Goal: Task Accomplishment & Management: Complete application form

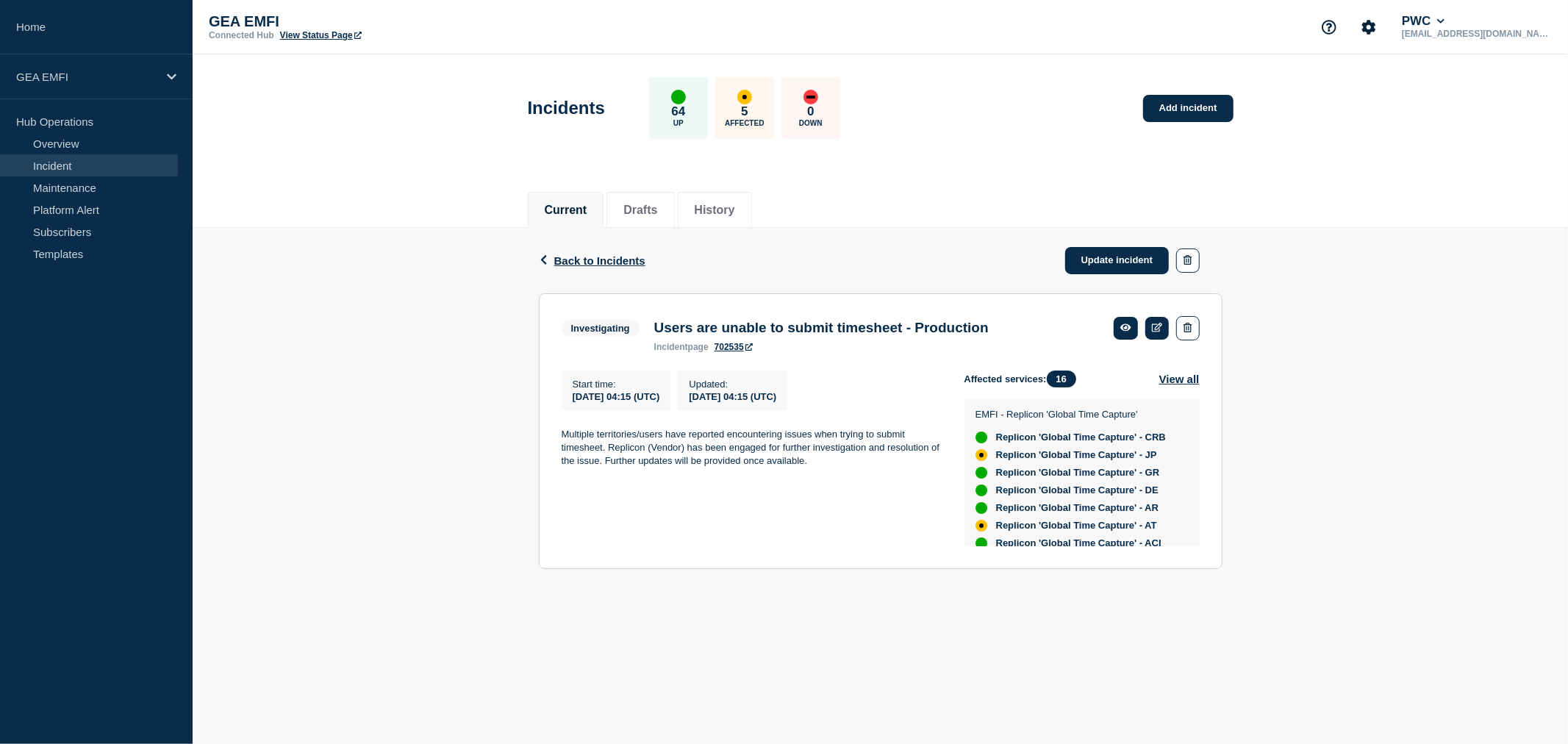
click at [1320, 395] on div "Back Back to Incidents Update incident Investigating Users are unable to submit…" at bounding box center [880, 409] width 1376 height 363
click at [1099, 261] on link "Update incident" at bounding box center [1117, 260] width 104 height 27
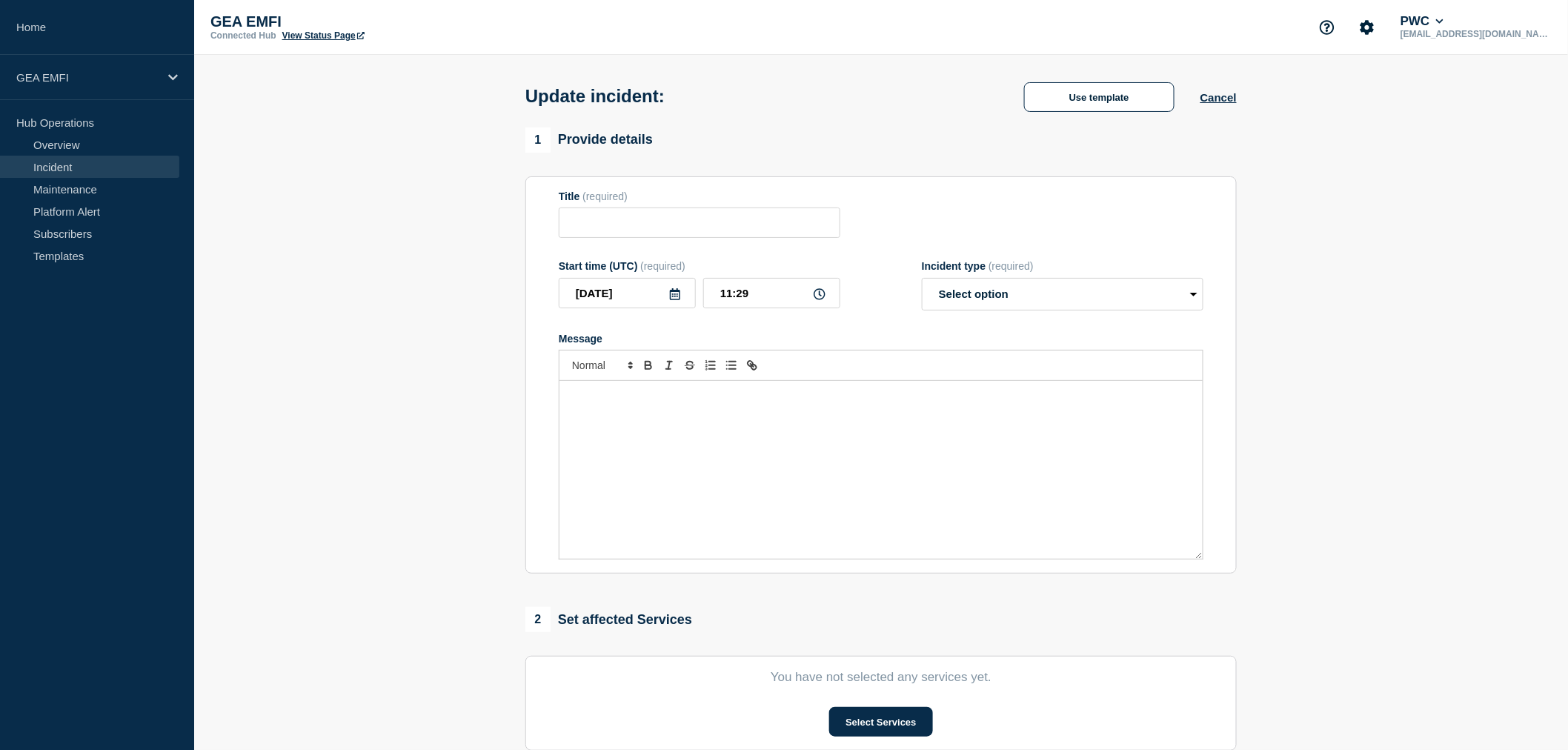
type input "Users are unable to submit timesheet - Production"
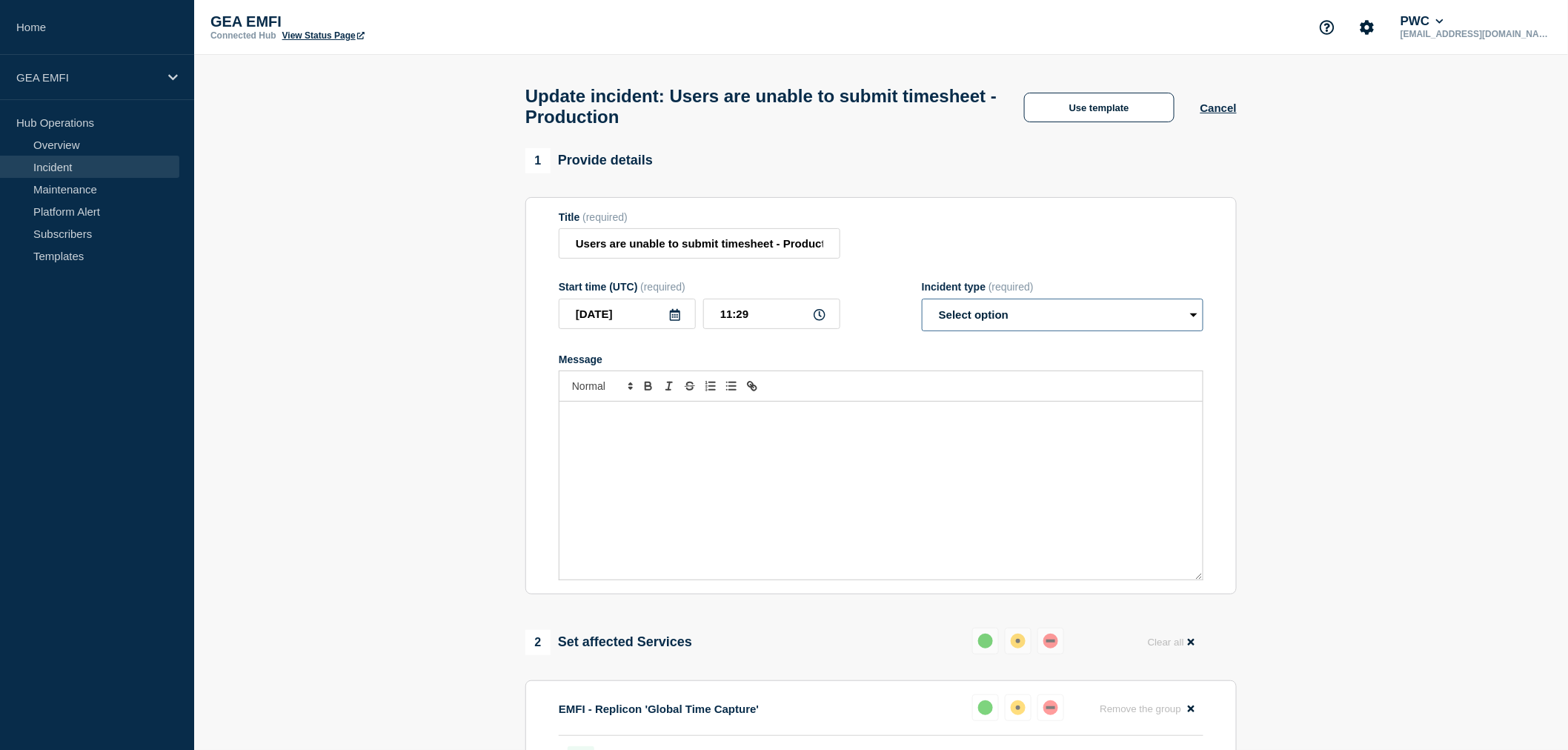
click at [1052, 331] on select "Select option Investigating Identified Monitoring Resolved" at bounding box center [1063, 315] width 282 height 33
select select "investigating"
click at [922, 307] on select "Select option Investigating Identified Monitoring Resolved" at bounding box center [1063, 315] width 282 height 33
click at [698, 433] on div "Message" at bounding box center [881, 490] width 644 height 178
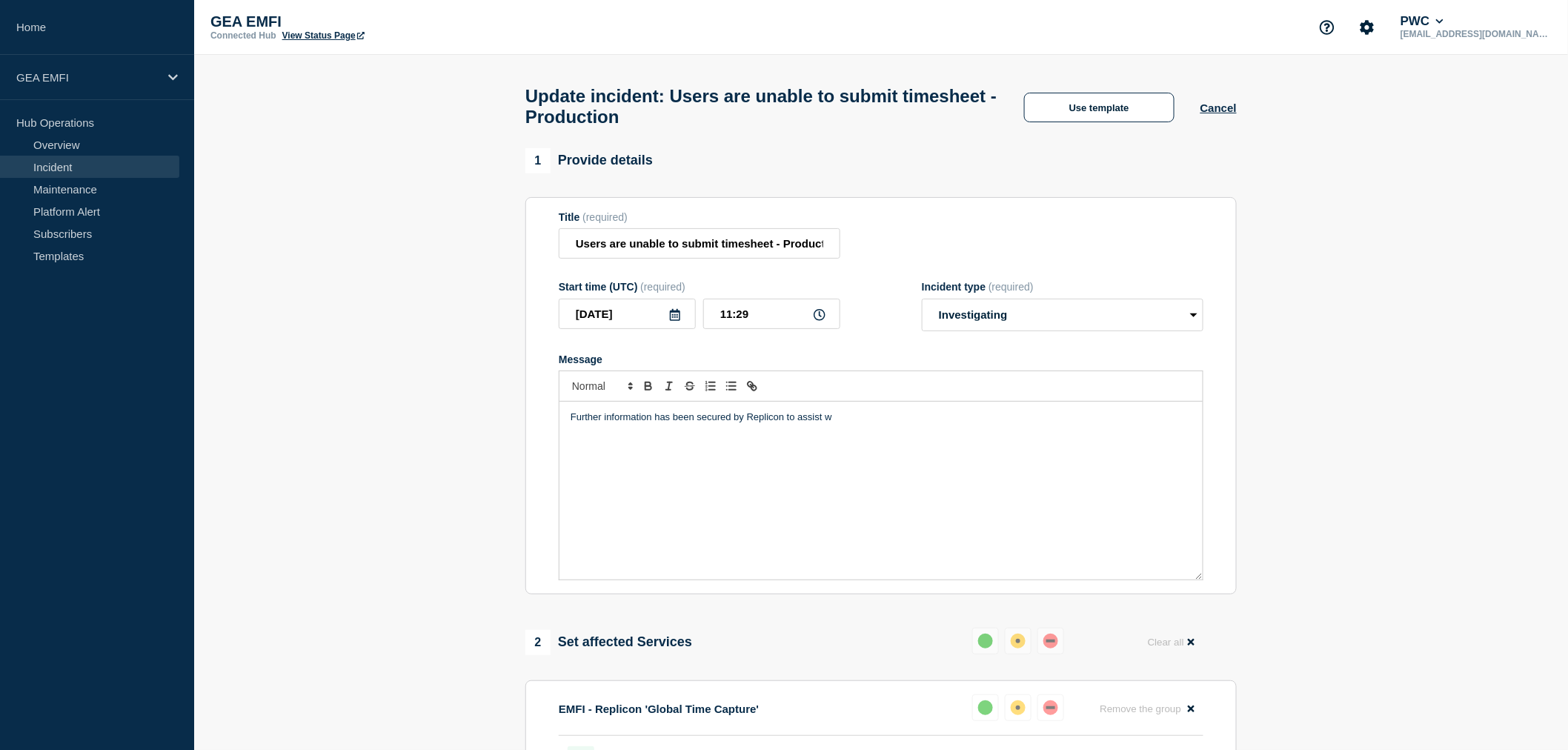
click at [598, 424] on p "Further information has been secured by Replicon to assist w" at bounding box center [881, 417] width 621 height 13
click at [846, 424] on p "Additional information has been secured by Replicon to assist w" at bounding box center [881, 417] width 621 height 13
click at [846, 424] on p "Additional information has been secured by Replicon to assist with the investig…" at bounding box center [881, 417] width 621 height 13
click at [1086, 424] on p "Additional information has been secured by Replicon to assist with the investig…" at bounding box center [881, 417] width 621 height 13
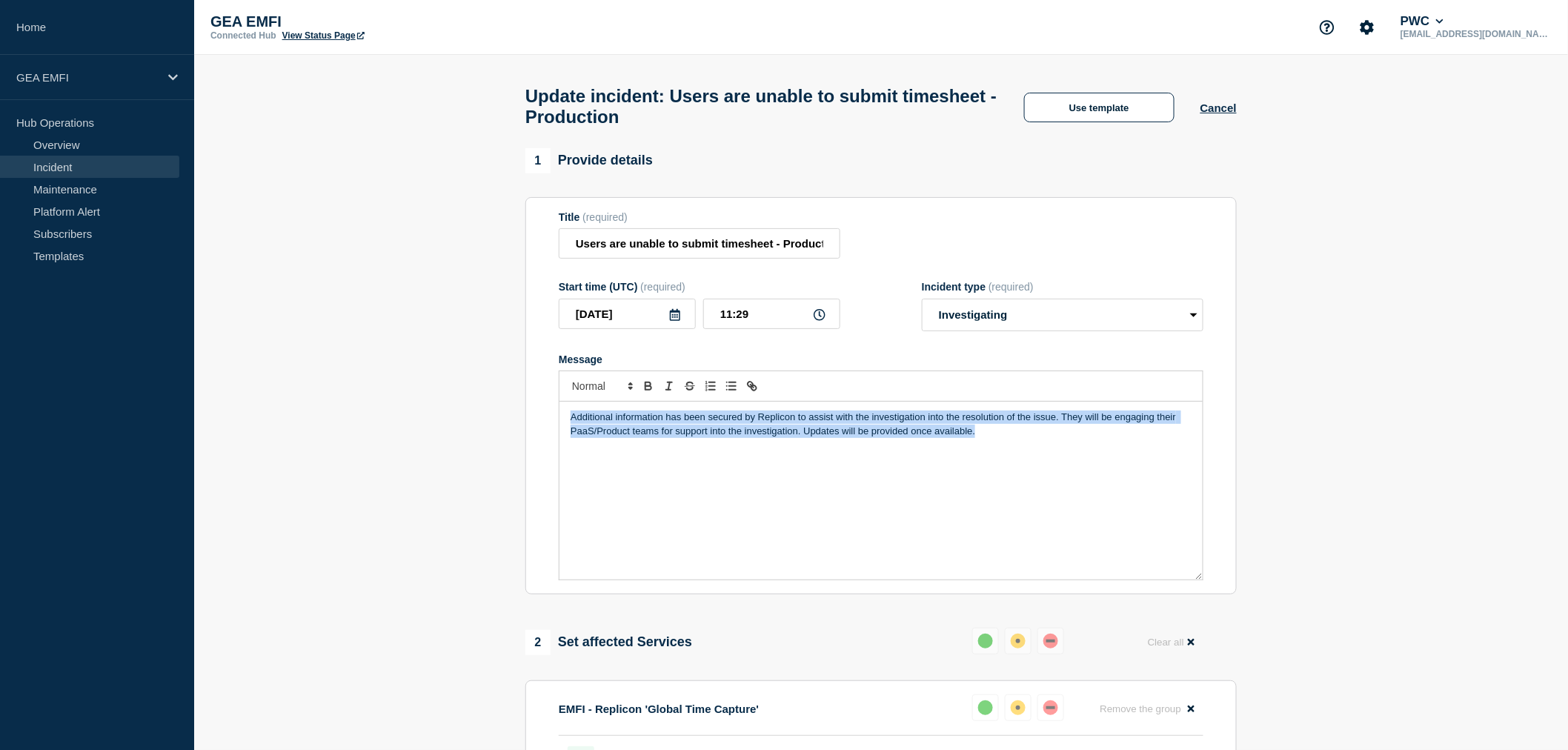
drag, startPoint x: 994, startPoint y: 439, endPoint x: 571, endPoint y: 425, distance: 423.2
click at [571, 425] on p "Additional information has been secured by Replicon to assist with the investig…" at bounding box center [881, 424] width 621 height 27
copy p "Additional information has been secured by Replicon to assist with the investig…"
drag, startPoint x: 1025, startPoint y: 435, endPoint x: 1019, endPoint y: 443, distance: 10.0
click at [1025, 435] on p "Additional information has been secured by Replicon to assist with the investig…" at bounding box center [881, 424] width 621 height 27
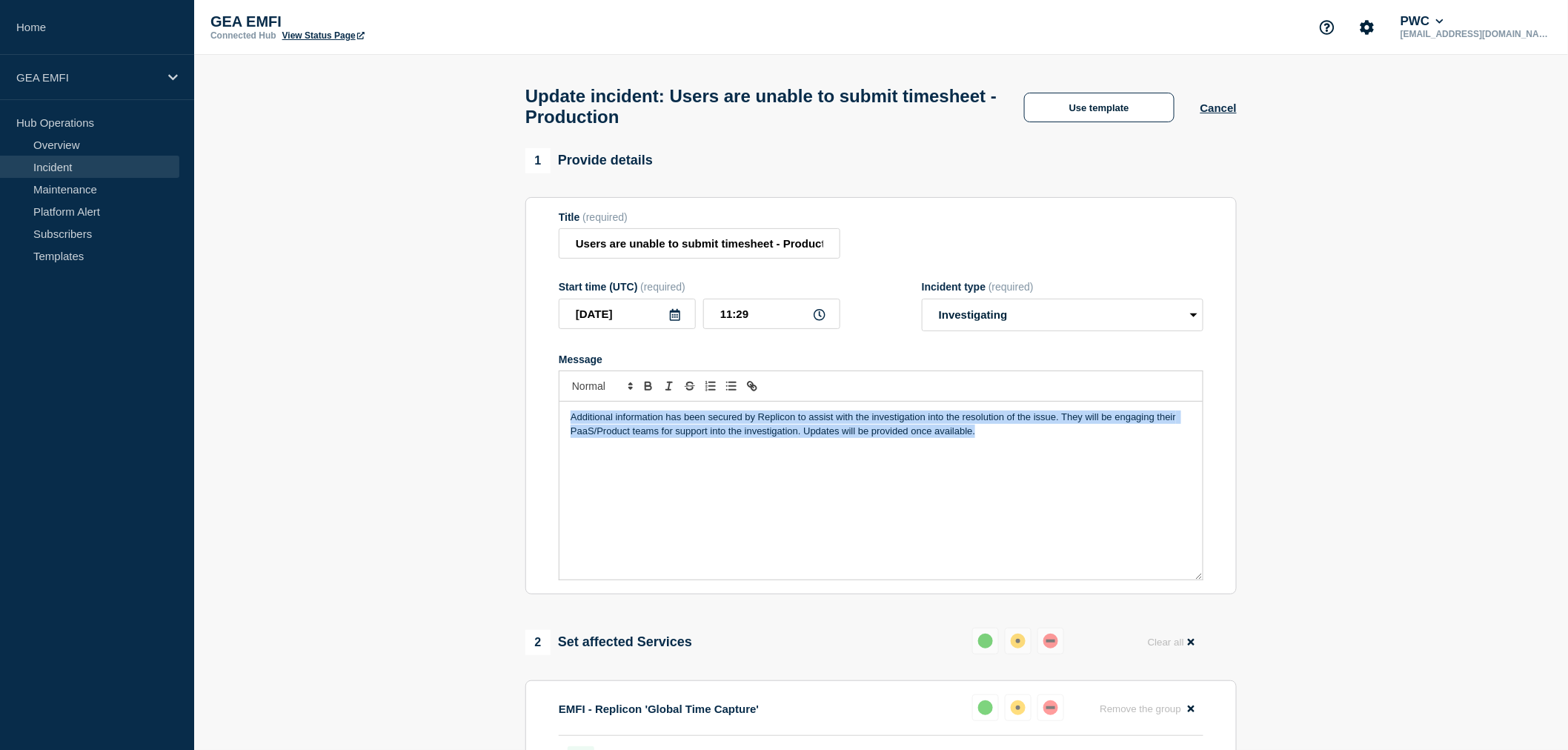
drag, startPoint x: 947, startPoint y: 441, endPoint x: 556, endPoint y: 420, distance: 391.6
click at [556, 420] on section "Title (required) Users are unable to submit timesheet - Production Start time (…" at bounding box center [881, 395] width 711 height 398
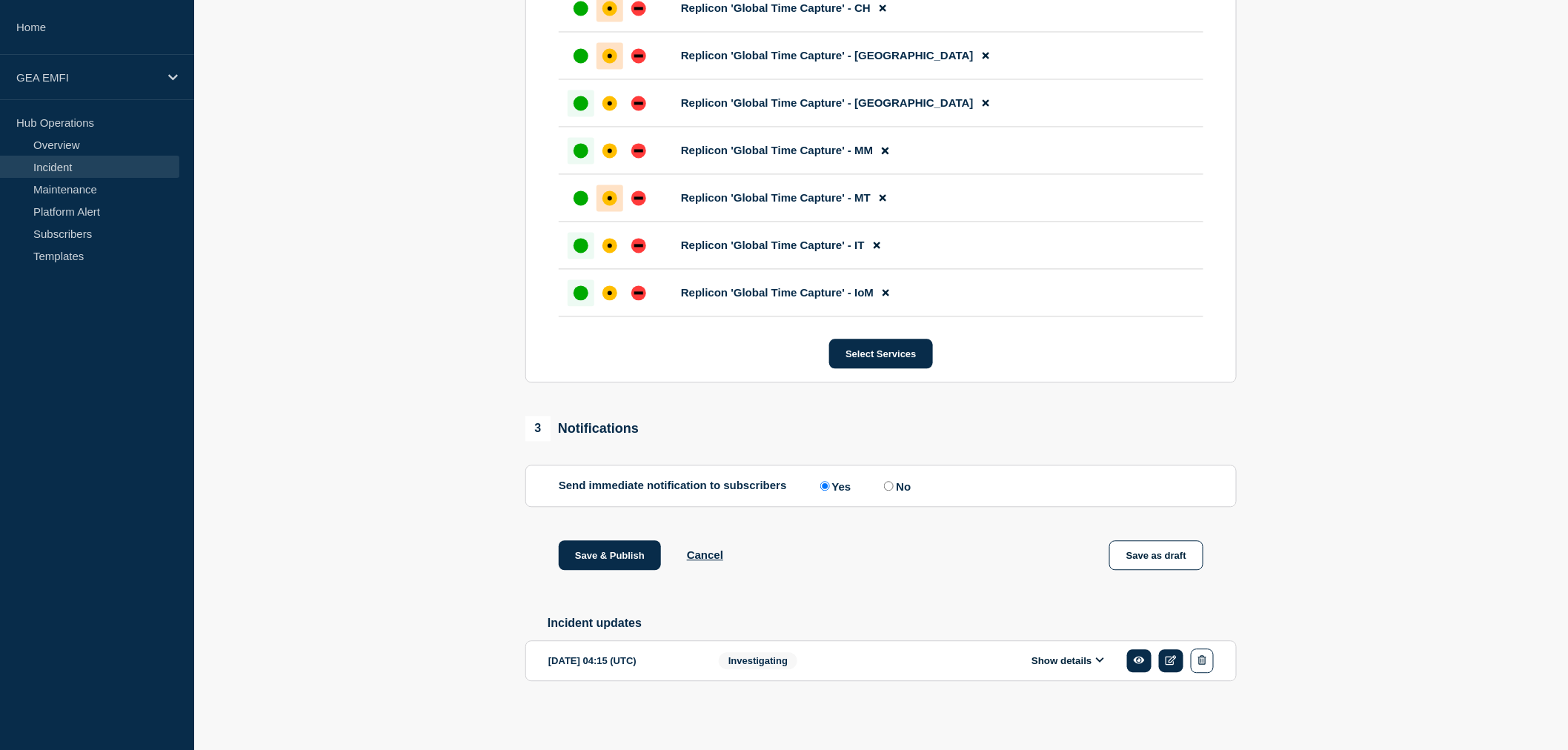
scroll to position [1198, 0]
click at [620, 554] on button "Save & Publish" at bounding box center [610, 555] width 102 height 30
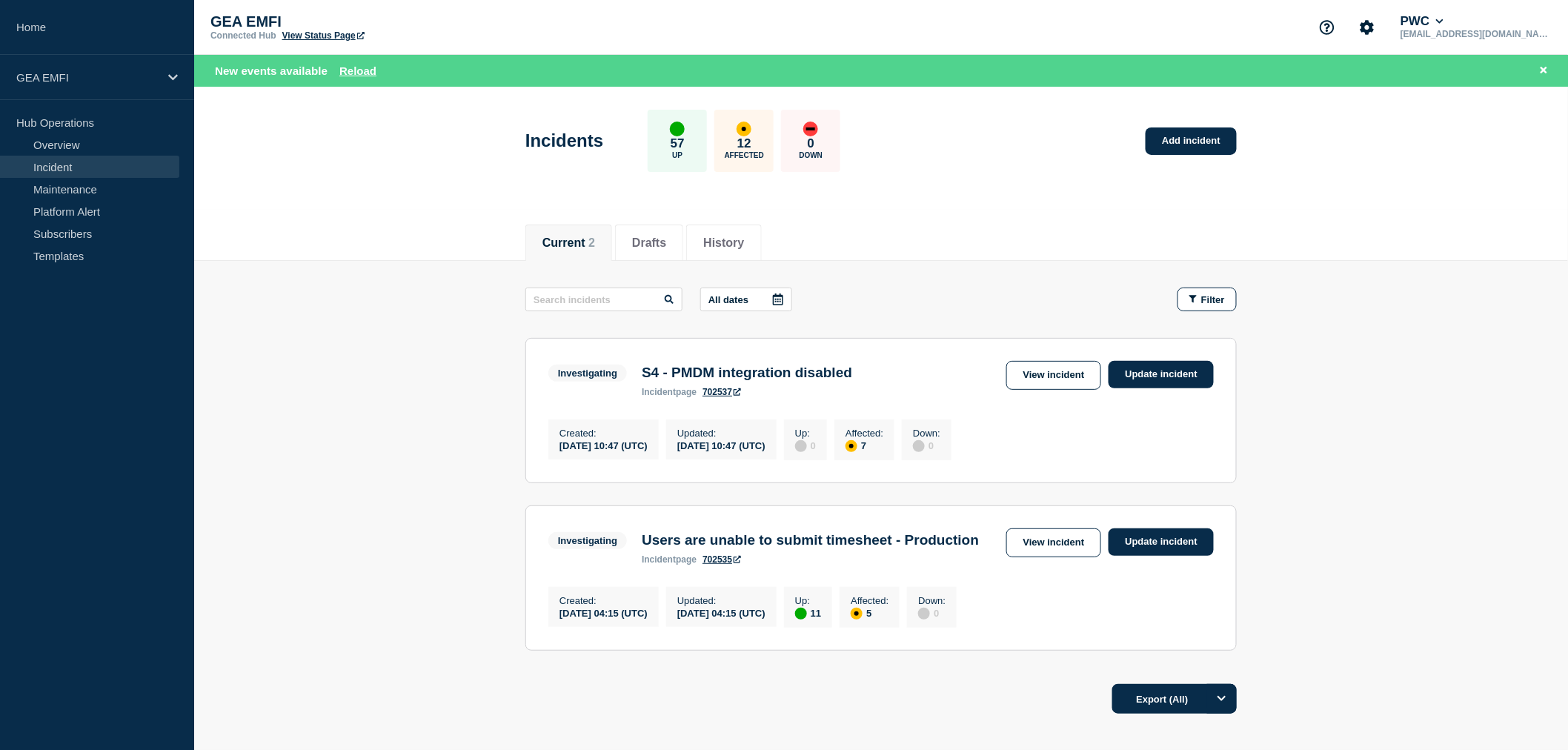
click at [1036, 385] on link "View incident" at bounding box center [1054, 375] width 96 height 29
